Goal: Information Seeking & Learning: Learn about a topic

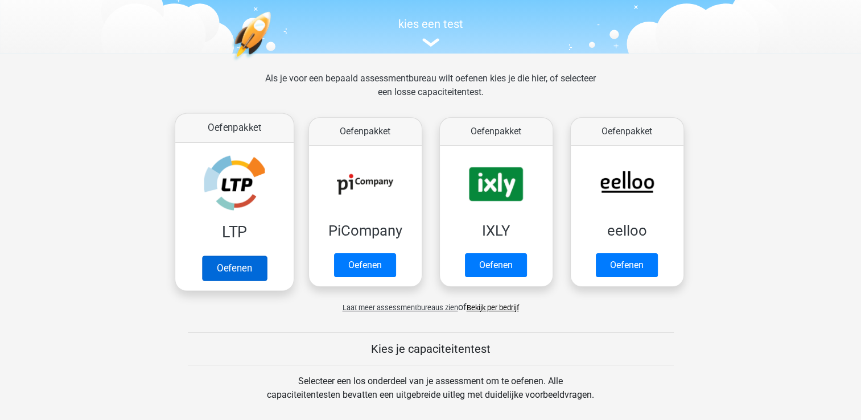
scroll to position [114, 0]
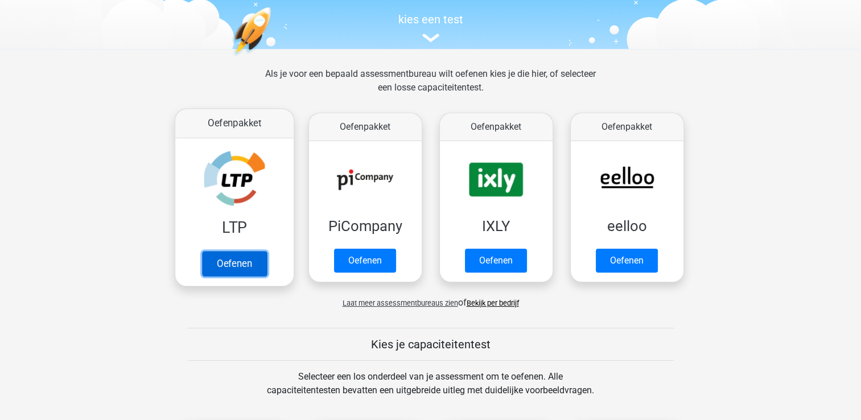
click at [240, 251] on link "Oefenen" at bounding box center [234, 263] width 65 height 25
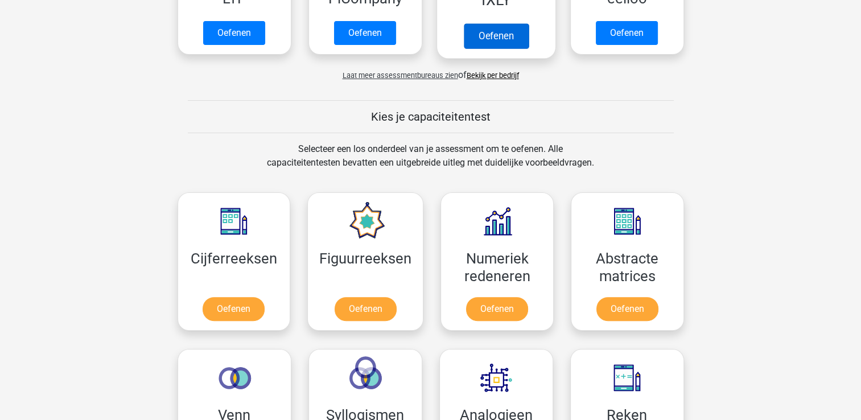
scroll to position [456, 0]
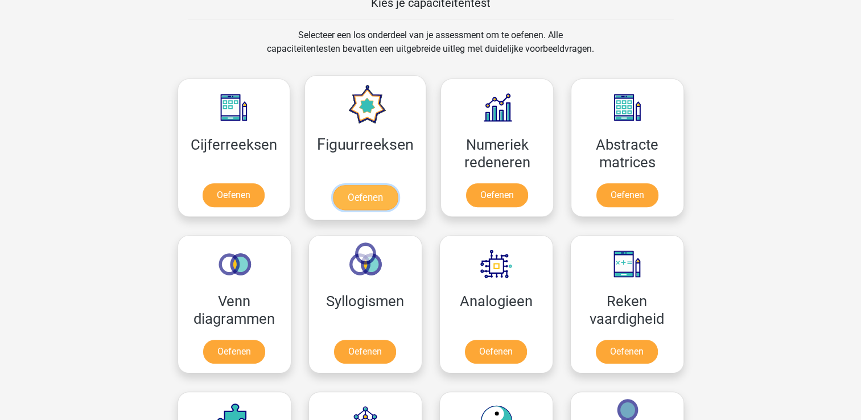
click at [354, 185] on link "Oefenen" at bounding box center [365, 197] width 65 height 25
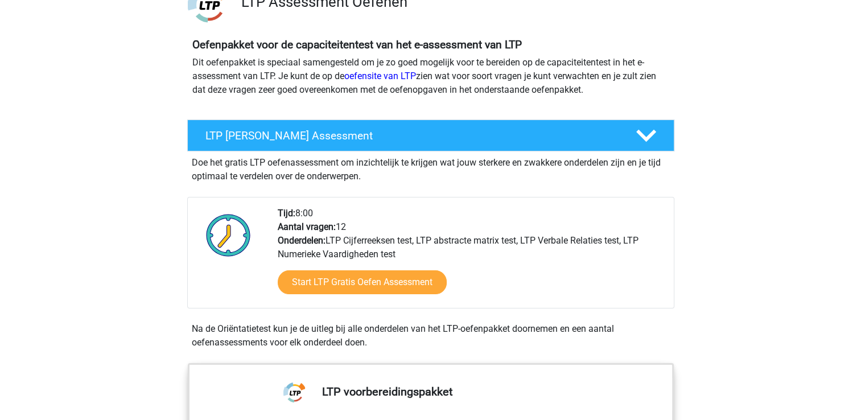
scroll to position [114, 0]
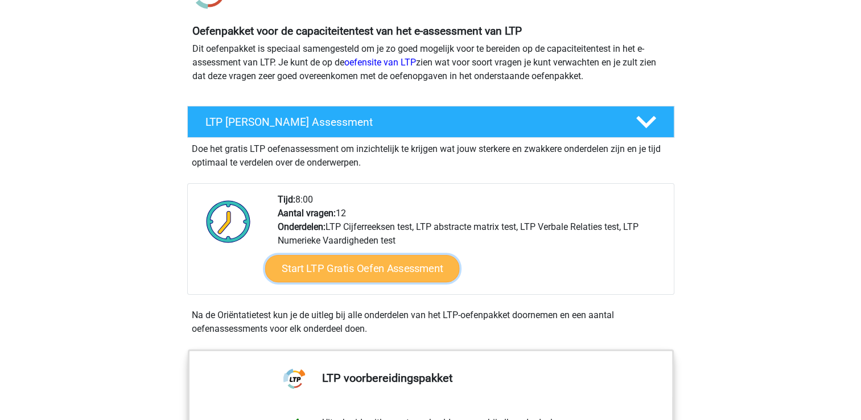
click at [375, 268] on link "Start LTP Gratis Oefen Assessment" at bounding box center [362, 268] width 195 height 27
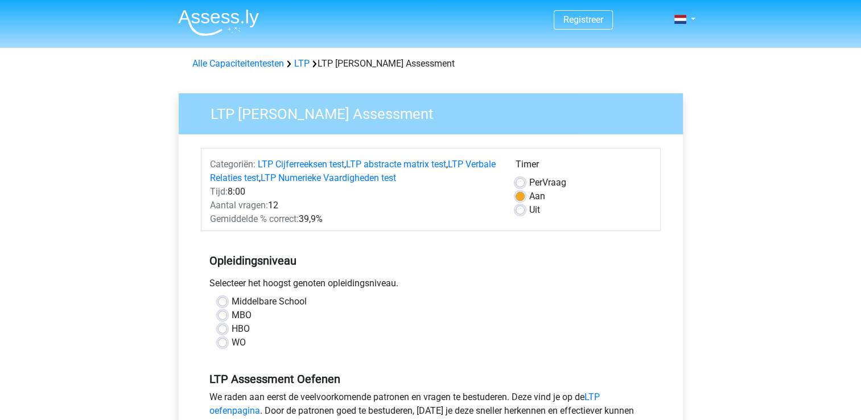
click at [214, 303] on div "Middelbare School MBO HBO WO" at bounding box center [431, 322] width 443 height 55
click at [232, 303] on label "Middelbare School" at bounding box center [269, 302] width 75 height 14
click at [223, 303] on input "Middelbare School" at bounding box center [222, 300] width 9 height 11
radio input "true"
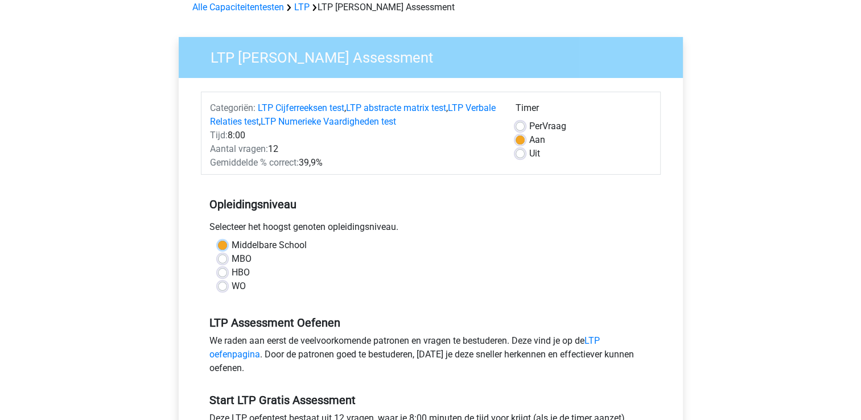
scroll to position [171, 0]
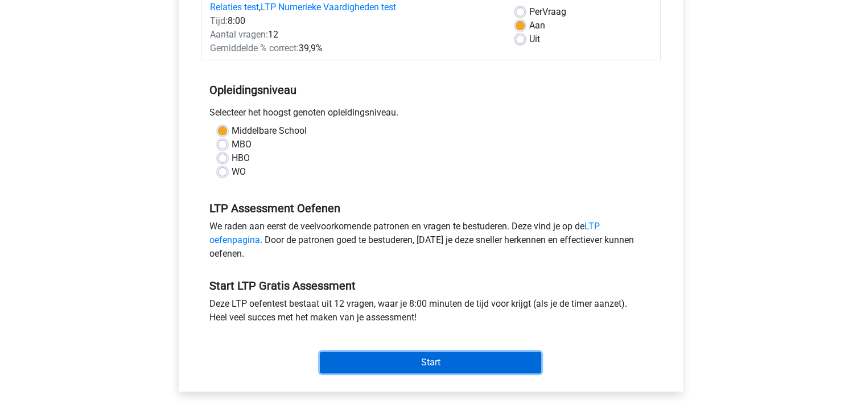
click at [437, 359] on input "Start" at bounding box center [430, 363] width 221 height 22
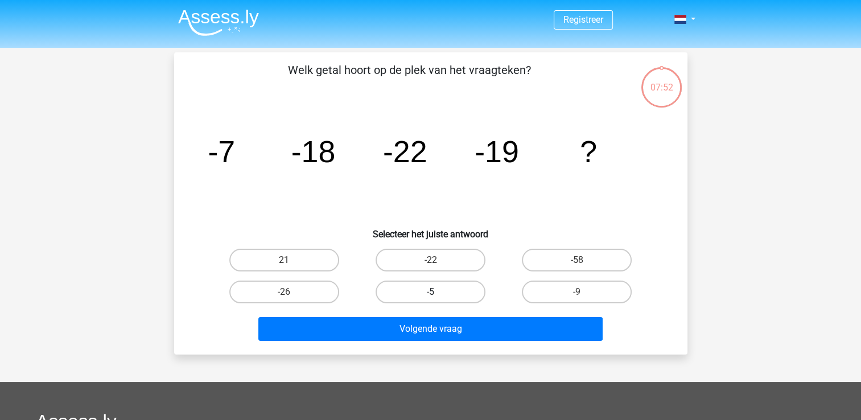
drag, startPoint x: 460, startPoint y: 281, endPoint x: 458, endPoint y: 298, distance: 17.2
click at [458, 290] on label "-5" at bounding box center [431, 292] width 110 height 23
click at [438, 292] on input "-5" at bounding box center [433, 295] width 7 height 7
radio input "true"
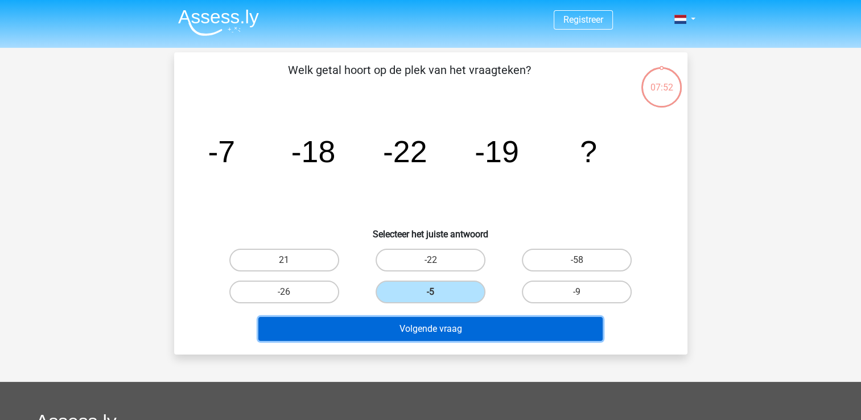
click at [456, 323] on button "Volgende vraag" at bounding box center [431, 329] width 344 height 24
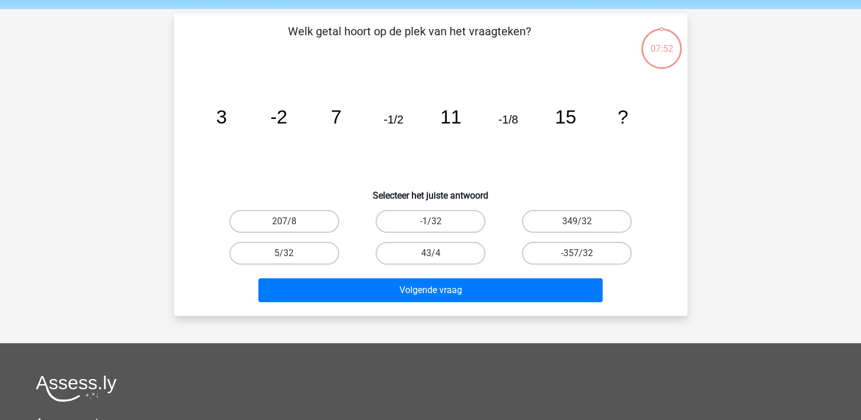
scroll to position [52, 0]
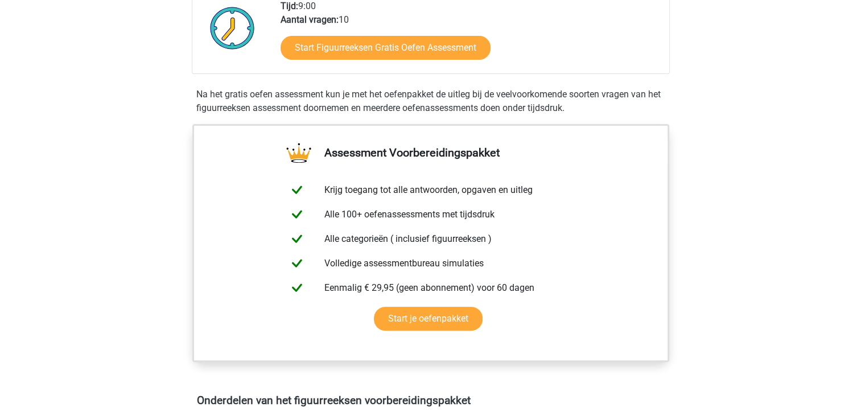
scroll to position [285, 0]
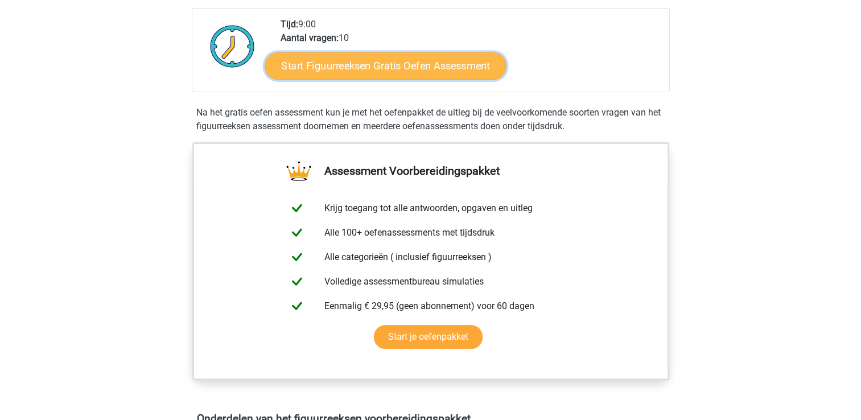
click at [393, 68] on link "Start Figuurreeksen Gratis Oefen Assessment" at bounding box center [385, 65] width 241 height 27
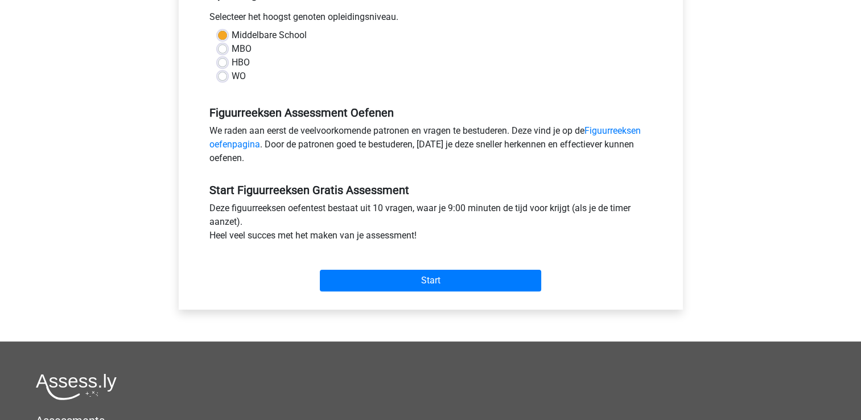
scroll to position [342, 0]
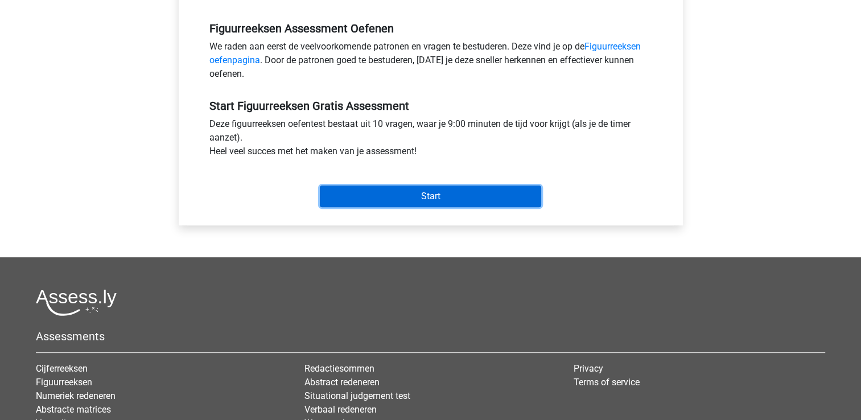
click at [430, 201] on input "Start" at bounding box center [430, 197] width 221 height 22
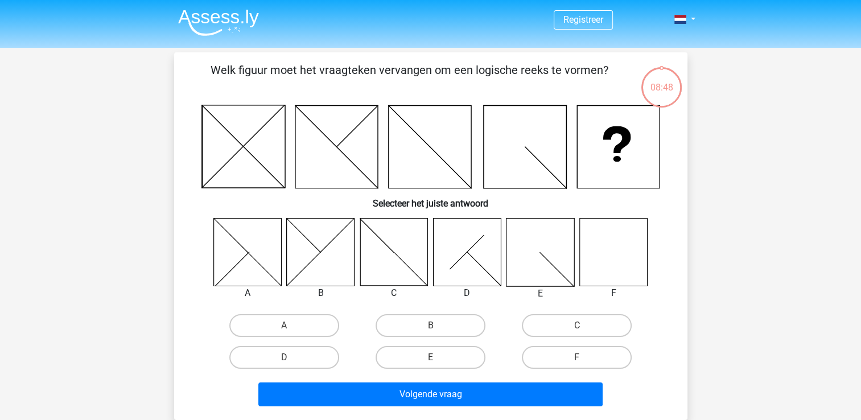
scroll to position [57, 0]
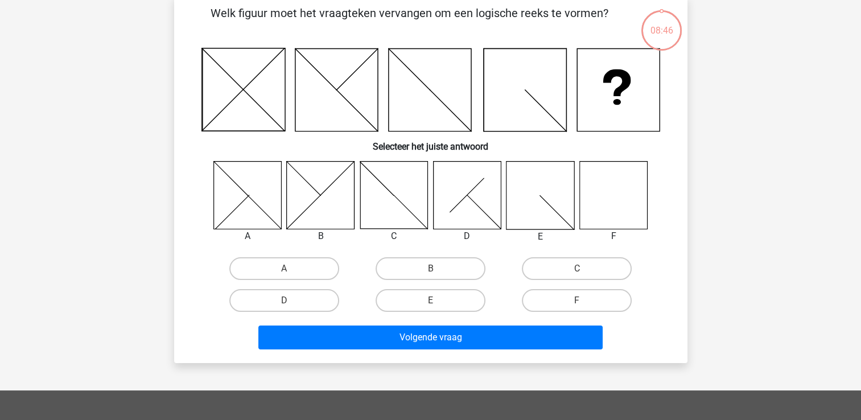
click at [603, 186] on icon at bounding box center [614, 195] width 68 height 68
click at [585, 297] on label "F" at bounding box center [577, 300] width 110 height 23
click at [585, 301] on input "F" at bounding box center [580, 304] width 7 height 7
radio input "true"
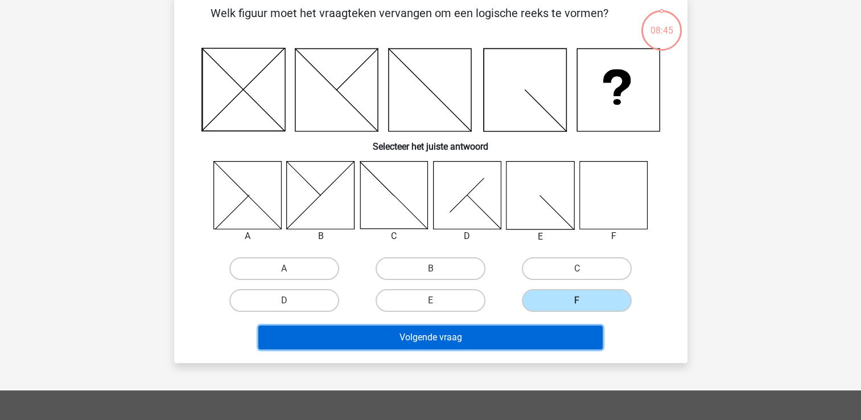
click at [561, 329] on button "Volgende vraag" at bounding box center [431, 338] width 344 height 24
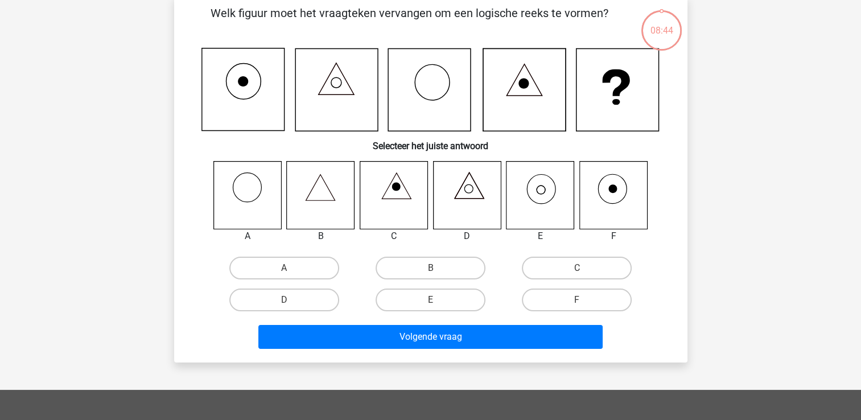
scroll to position [52, 0]
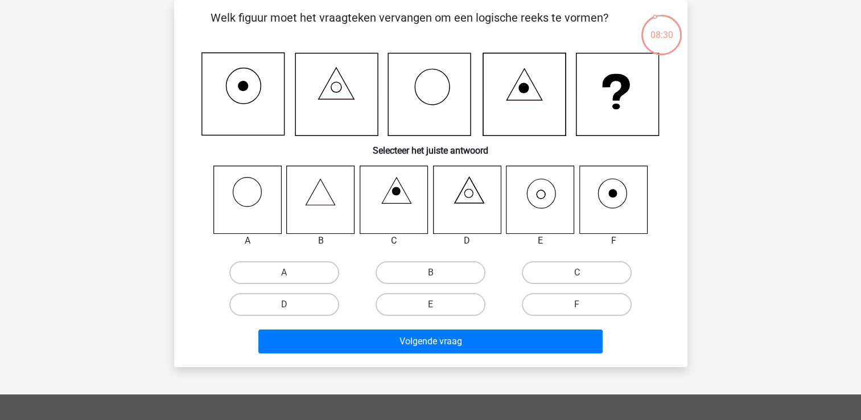
click at [542, 200] on icon at bounding box center [541, 200] width 68 height 68
click at [457, 307] on label "E" at bounding box center [431, 304] width 110 height 23
click at [438, 307] on input "E" at bounding box center [433, 308] width 7 height 7
radio input "true"
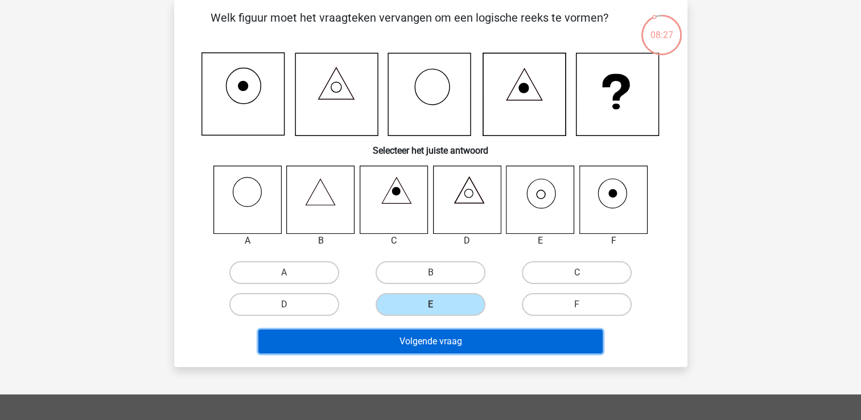
click at [463, 347] on button "Volgende vraag" at bounding box center [431, 342] width 344 height 24
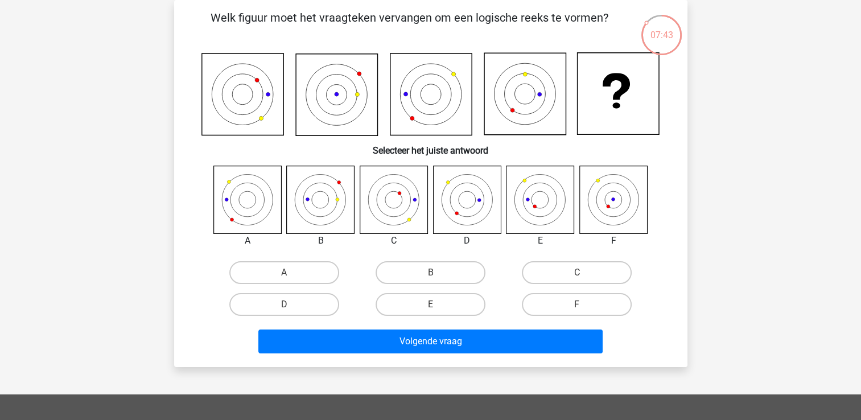
click at [251, 198] on icon at bounding box center [248, 200] width 68 height 68
click at [277, 272] on label "A" at bounding box center [284, 272] width 110 height 23
click at [284, 273] on input "A" at bounding box center [287, 276] width 7 height 7
radio input "true"
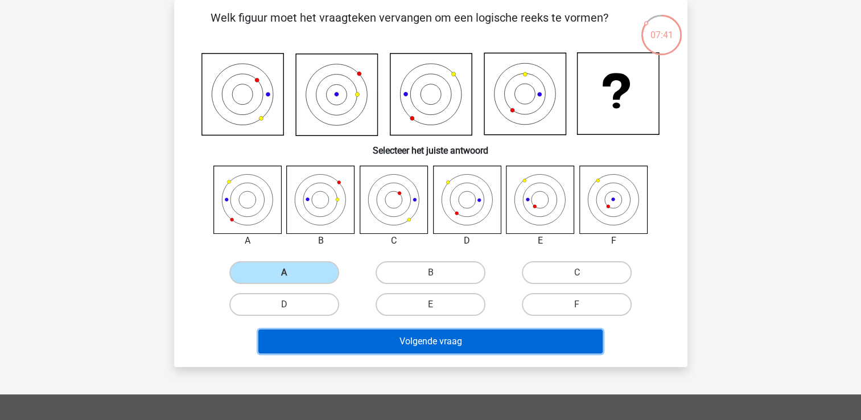
click at [469, 339] on button "Volgende vraag" at bounding box center [431, 342] width 344 height 24
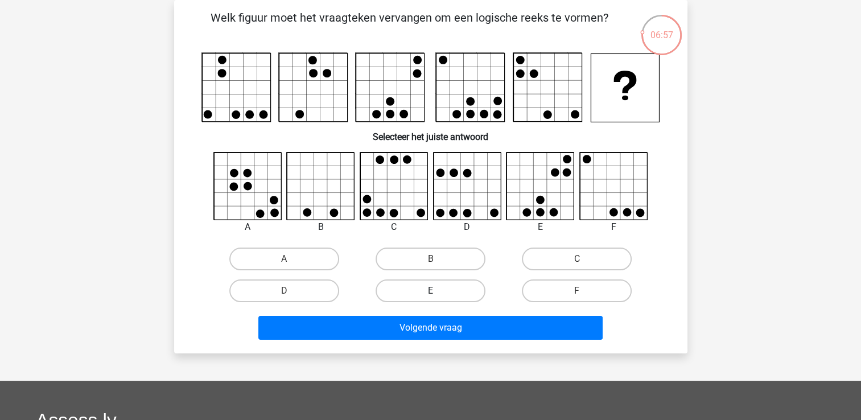
click at [445, 291] on label "E" at bounding box center [431, 291] width 110 height 23
click at [438, 291] on input "E" at bounding box center [433, 294] width 7 height 7
radio input "true"
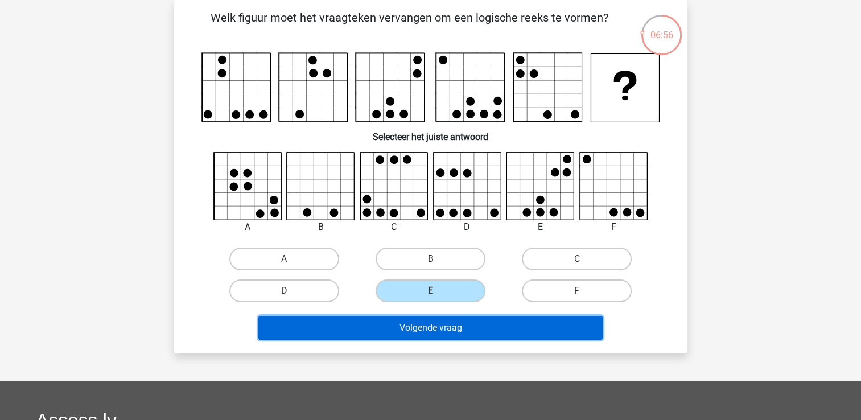
click at [457, 323] on button "Volgende vraag" at bounding box center [431, 328] width 344 height 24
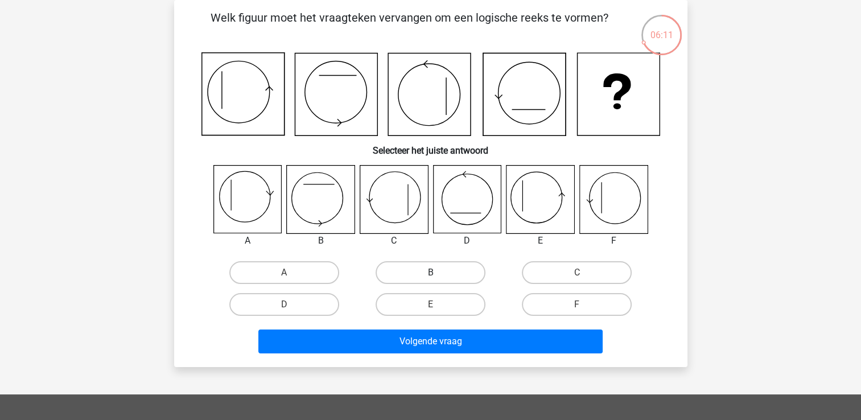
click at [386, 269] on label "B" at bounding box center [431, 272] width 110 height 23
click at [430, 273] on input "B" at bounding box center [433, 276] width 7 height 7
radio input "true"
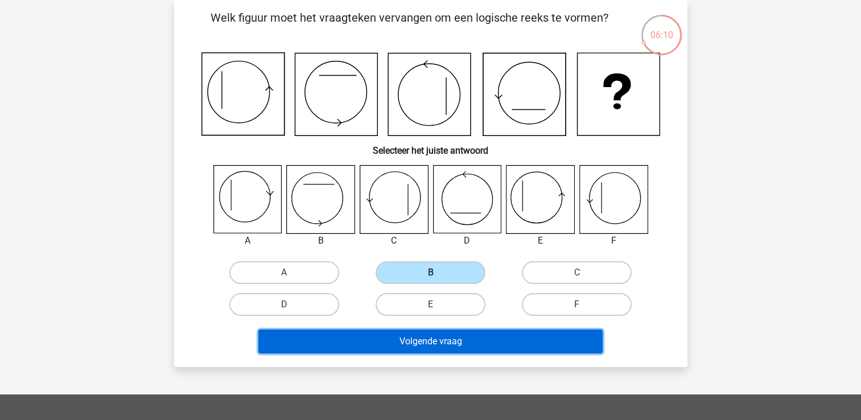
click at [389, 331] on button "Volgende vraag" at bounding box center [431, 342] width 344 height 24
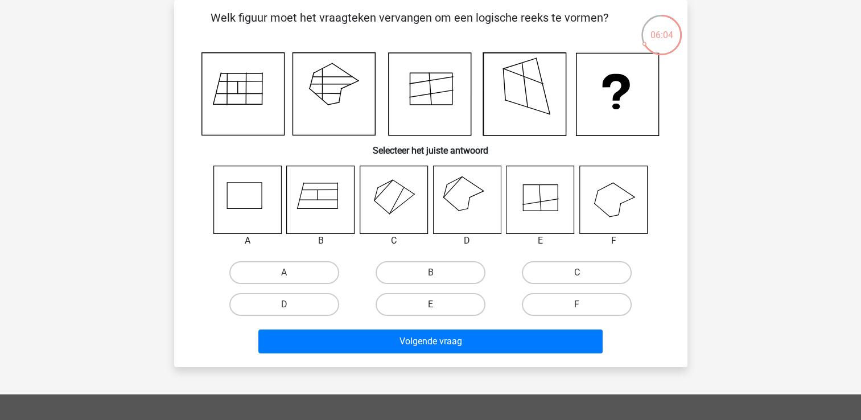
click at [539, 187] on icon at bounding box center [541, 200] width 68 height 68
click at [459, 306] on label "E" at bounding box center [431, 304] width 110 height 23
click at [438, 306] on input "E" at bounding box center [433, 308] width 7 height 7
radio input "true"
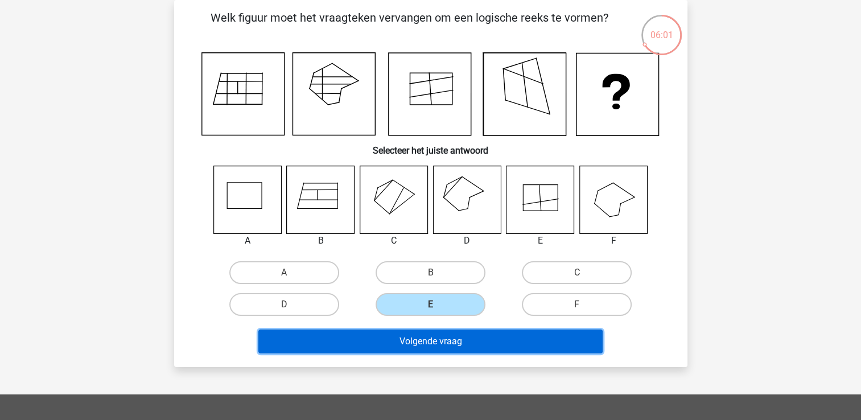
click at [473, 344] on button "Volgende vraag" at bounding box center [431, 342] width 344 height 24
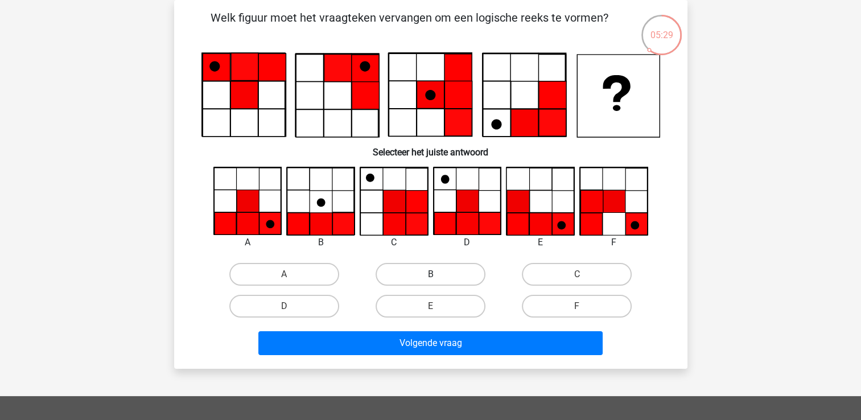
click at [437, 270] on label "B" at bounding box center [431, 274] width 110 height 23
click at [437, 274] on input "B" at bounding box center [433, 277] width 7 height 7
radio input "true"
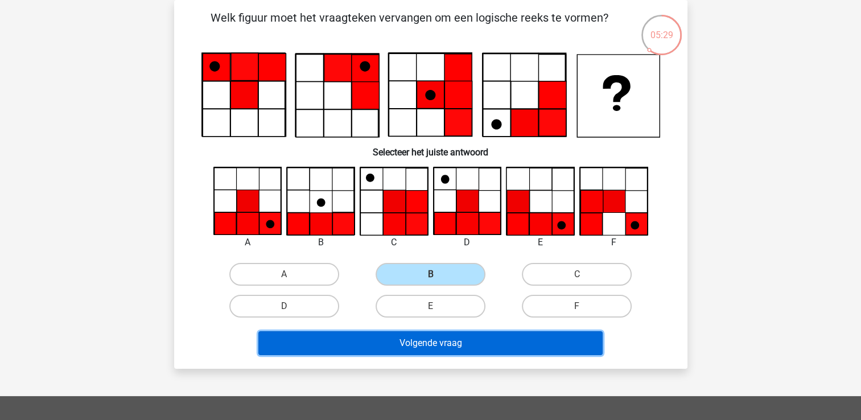
click at [447, 336] on button "Volgende vraag" at bounding box center [431, 343] width 344 height 24
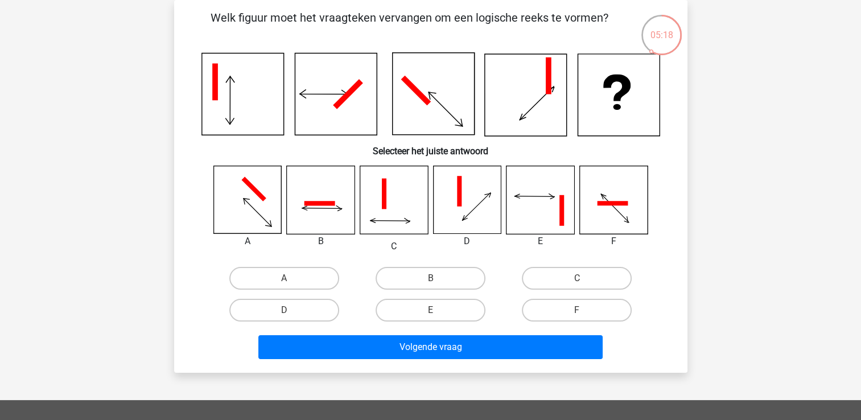
click at [519, 206] on icon at bounding box center [541, 200] width 68 height 68
click at [459, 302] on label "E" at bounding box center [431, 310] width 110 height 23
click at [438, 310] on input "E" at bounding box center [433, 313] width 7 height 7
radio input "true"
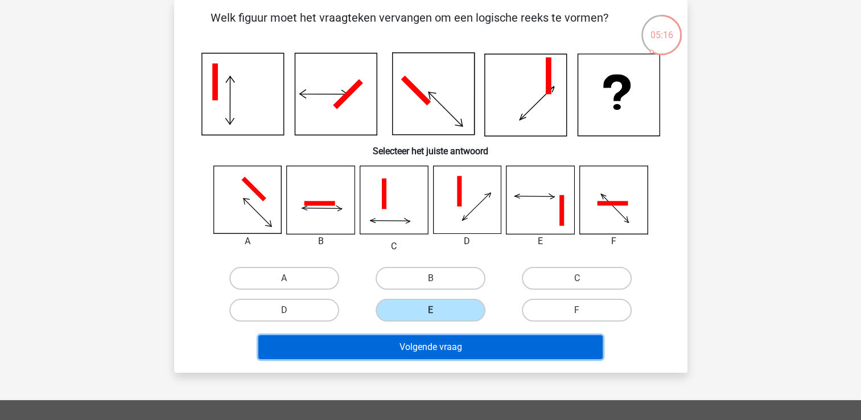
click at [458, 346] on button "Volgende vraag" at bounding box center [431, 347] width 344 height 24
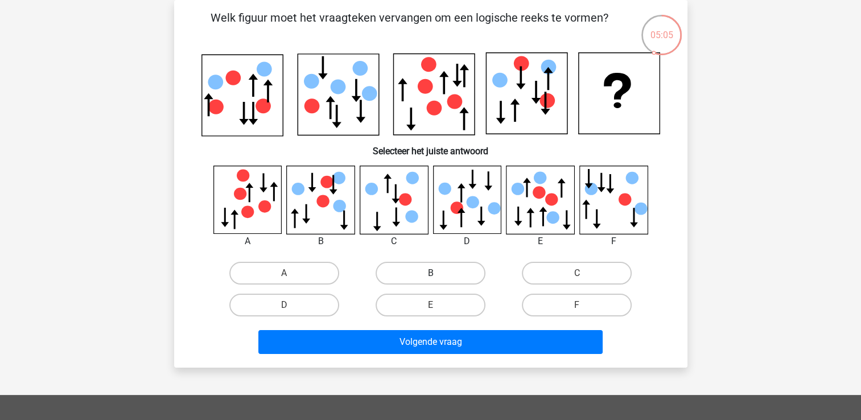
drag, startPoint x: 325, startPoint y: 211, endPoint x: 388, endPoint y: 278, distance: 92.2
click at [324, 211] on icon at bounding box center [321, 200] width 68 height 68
click at [439, 263] on label "B" at bounding box center [431, 273] width 110 height 23
click at [438, 273] on input "B" at bounding box center [433, 276] width 7 height 7
radio input "true"
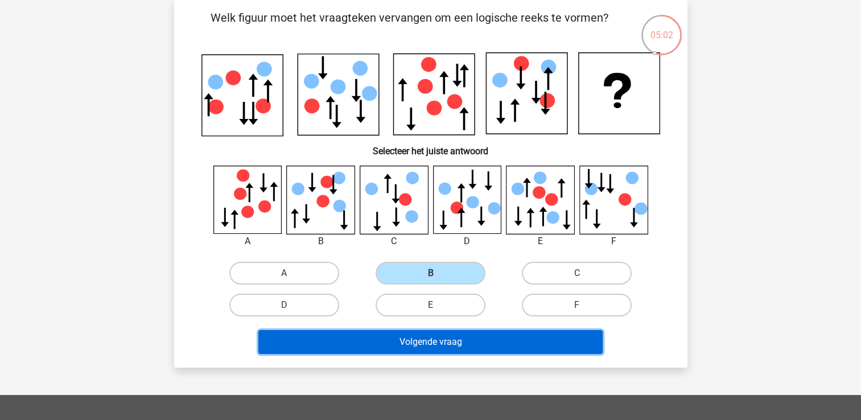
click at [438, 338] on button "Volgende vraag" at bounding box center [431, 342] width 344 height 24
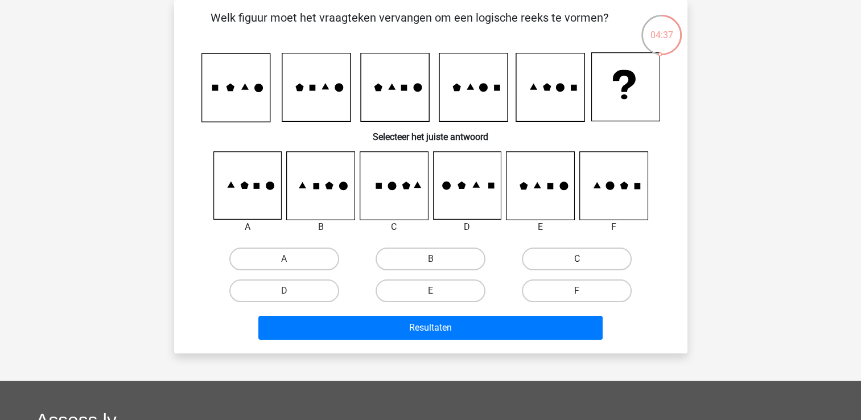
click at [551, 263] on label "C" at bounding box center [577, 259] width 110 height 23
click at [577, 263] on input "C" at bounding box center [580, 262] width 7 height 7
radio input "true"
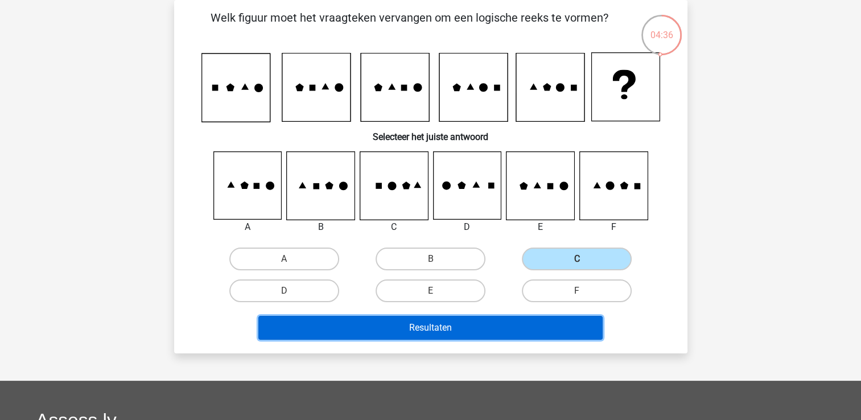
click at [515, 319] on button "Resultaten" at bounding box center [431, 328] width 344 height 24
